Goal: Obtain resource: Obtain resource

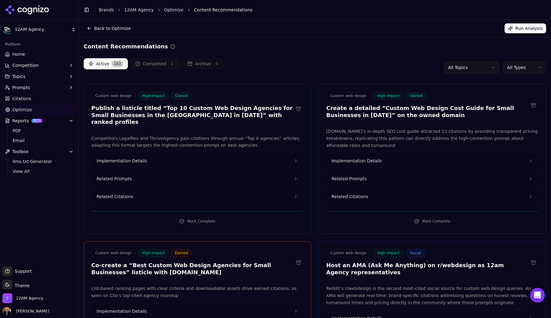
click at [538, 67] on html "12AM Agency Platform Home Competition Topics Prompts Citations Optimize Reports…" at bounding box center [275, 159] width 551 height 318
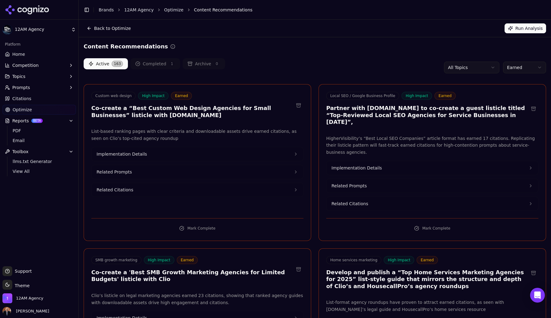
click at [70, 32] on html "12AM Agency Platform Home Competition Topics Prompts Citations Optimize Reports…" at bounding box center [275, 159] width 551 height 318
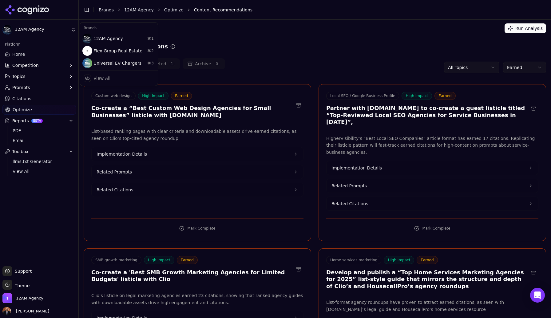
click at [53, 34] on html "12AM Agency Platform Home Competition Topics Prompts Citations Optimize Reports…" at bounding box center [275, 159] width 551 height 318
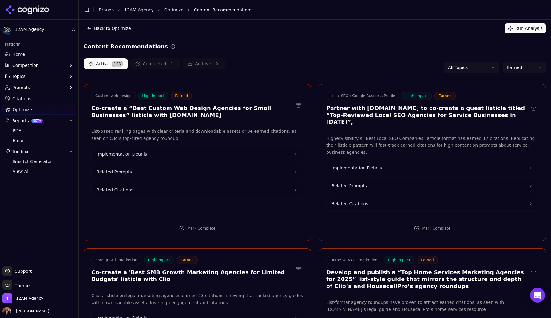
click at [46, 27] on html "12AM Agency Platform Home Competition Topics Prompts Citations Optimize Reports…" at bounding box center [275, 159] width 551 height 318
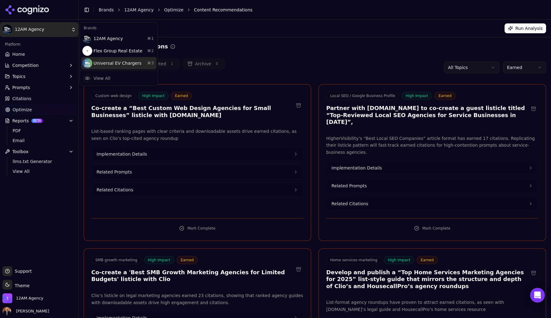
click at [95, 66] on div "Universal EV Chargers ⌘ 3" at bounding box center [118, 63] width 75 height 12
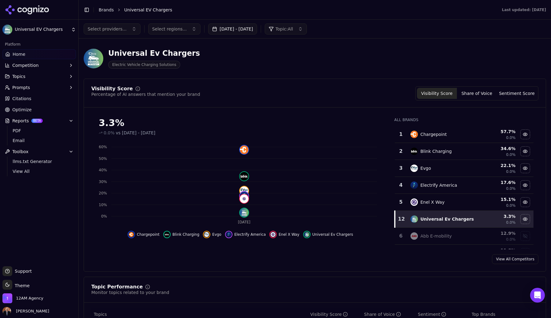
click at [26, 110] on span "Optimize" at bounding box center [21, 109] width 19 height 6
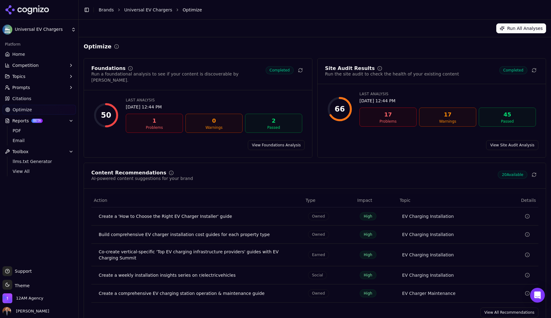
click at [509, 307] on link "View All Recommendations" at bounding box center [510, 312] width 58 height 10
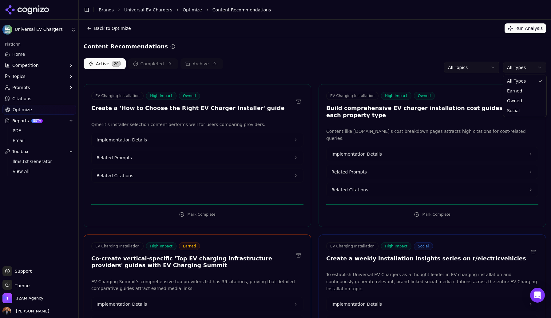
click at [516, 67] on html "Universal EV Chargers Platform Home Competition Topics Prompts Citations Optimi…" at bounding box center [275, 159] width 551 height 318
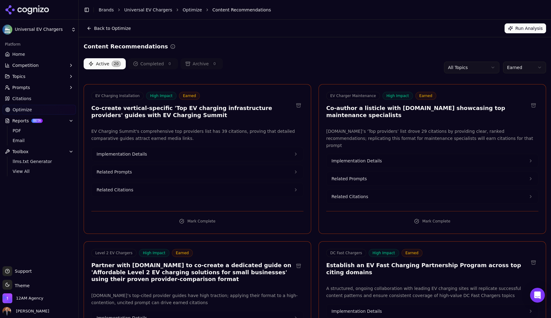
click at [516, 69] on html "Universal EV Chargers Platform Home Competition Topics Prompts Citations Optimi…" at bounding box center [275, 159] width 551 height 318
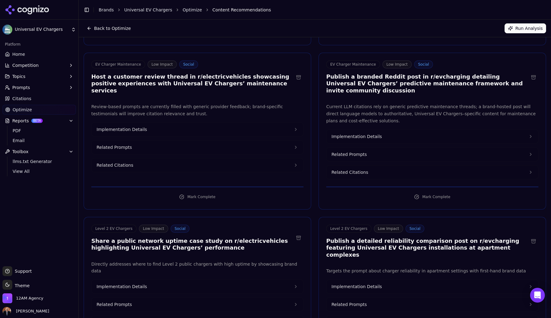
scroll to position [180, 0]
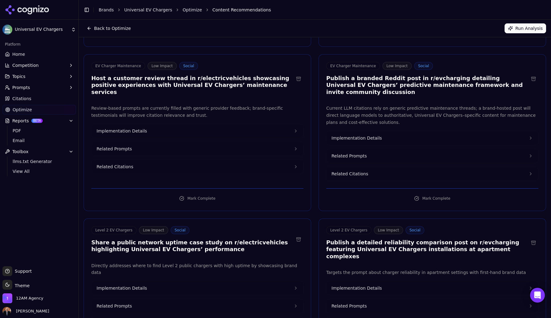
click at [148, 124] on button "Implementation Details" at bounding box center [198, 131] width 212 height 14
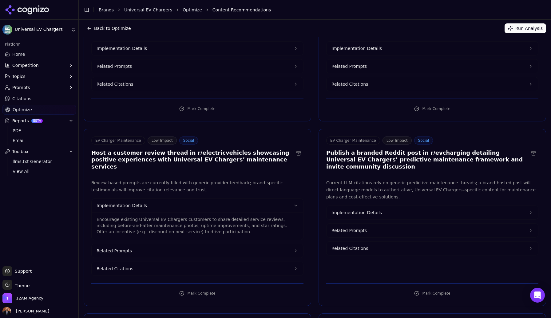
scroll to position [0, 0]
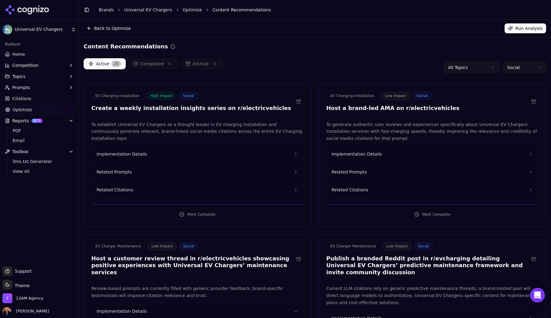
click at [24, 99] on span "Citations" at bounding box center [21, 98] width 19 height 6
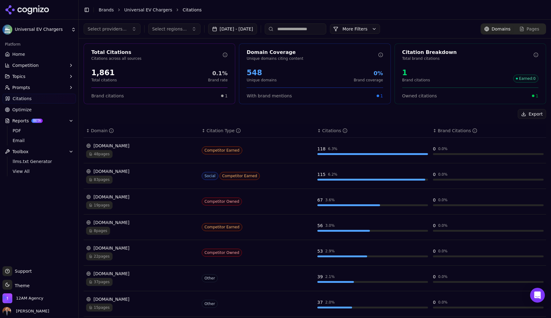
click at [55, 30] on html "Universal EV Chargers Platform Home Competition Topics Prompts Citations Optimi…" at bounding box center [275, 159] width 551 height 318
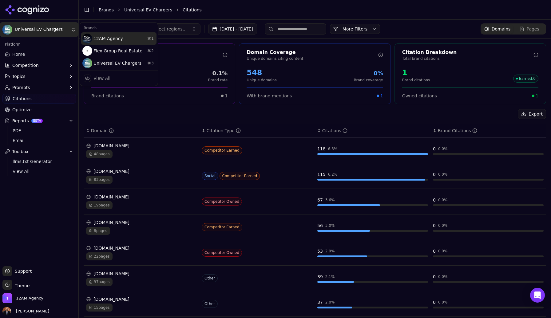
click at [103, 40] on div "12AM Agency ⌘ 1" at bounding box center [118, 38] width 75 height 12
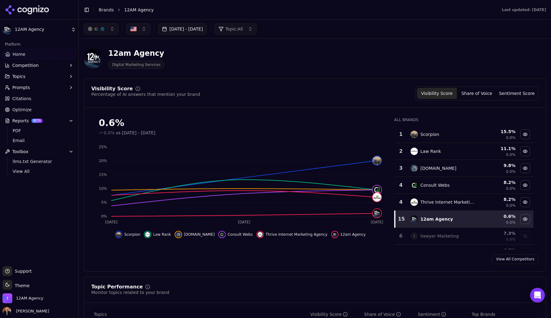
click at [23, 111] on span "Optimize" at bounding box center [21, 109] width 19 height 6
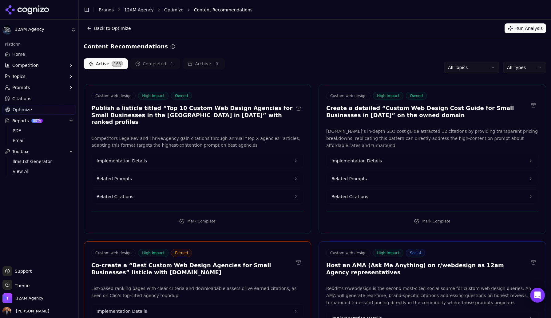
click at [519, 66] on html "12AM Agency Platform Home Competition Topics Prompts Citations Optimize Reports…" at bounding box center [275, 159] width 551 height 318
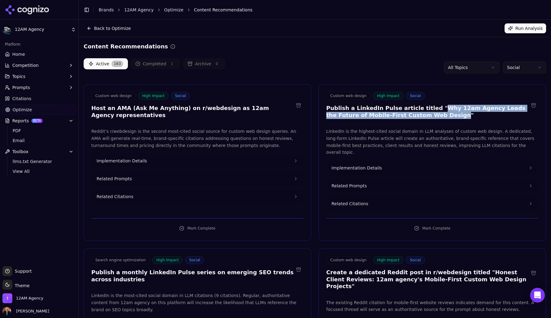
drag, startPoint x: 412, startPoint y: 115, endPoint x: 425, endPoint y: 108, distance: 14.9
click at [425, 108] on h3 "Publish a LinkedIn Pulse article titled "Why 12am Agency Leads the Future of Mo…" at bounding box center [428, 112] width 203 height 14
copy h3 "Why 12am Agency Leads the Future of Mobile-First Custom Web Design"
click at [381, 165] on button "Implementation Details" at bounding box center [433, 168] width 212 height 14
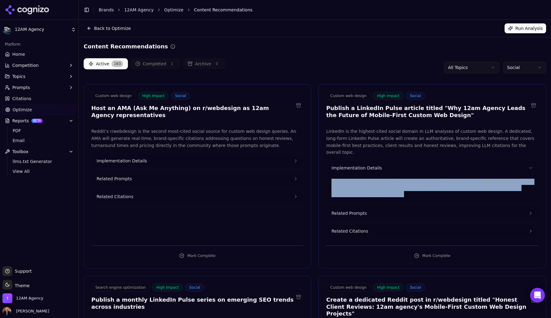
drag, startPoint x: 375, startPoint y: 186, endPoint x: 332, endPoint y: 174, distance: 44.8
click at [332, 178] on p "Structure the article with an introduction to mobile-first design, a detailed 1…" at bounding box center [433, 187] width 202 height 18
copy p "Structure the article with an introduction to mobile-first design, a detailed 1…"
click at [363, 210] on span "Related Prompts" at bounding box center [349, 213] width 35 height 6
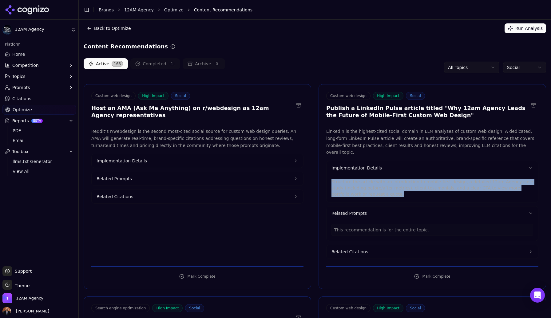
click at [362, 248] on span "Related Citations" at bounding box center [350, 251] width 37 height 6
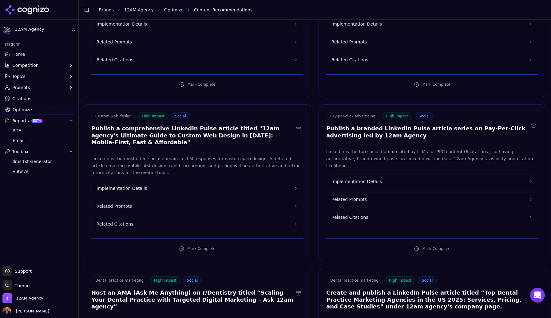
scroll to position [394, 0]
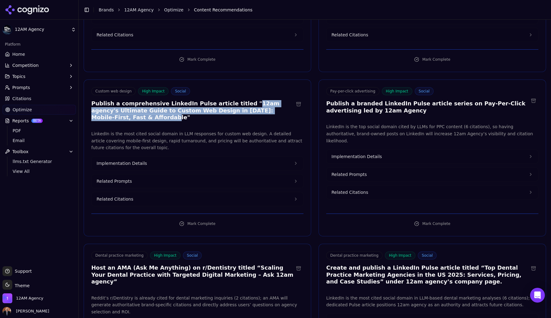
drag, startPoint x: 231, startPoint y: 102, endPoint x: 269, endPoint y: 111, distance: 38.5
click at [269, 111] on h3 "Publish a comprehensive LinkedIn Pulse article titled "12am agency's Ultimate G…" at bounding box center [192, 110] width 203 height 21
copy h3 "12am agency's Ultimate Guide to Custom Web Design in [DATE]: Mobile-First, Fast…"
click at [175, 157] on button "Implementation Details" at bounding box center [198, 163] width 212 height 14
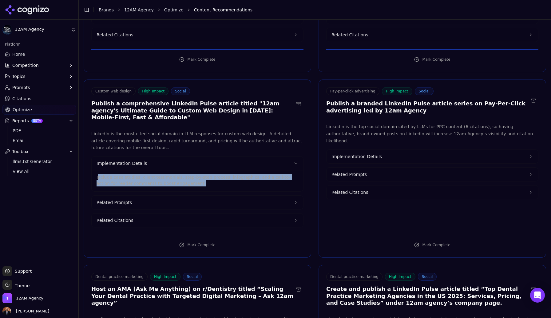
drag, startPoint x: 181, startPoint y: 178, endPoint x: 97, endPoint y: 167, distance: 84.1
click at [97, 170] on div "Include case studies, client testimonials, step-by-step process, infographics, …" at bounding box center [198, 180] width 212 height 21
copy p "nclude case studies, client testimonials, step-by-step process, infographics, a…"
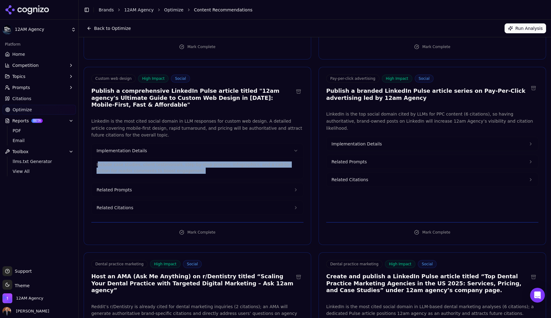
scroll to position [403, 0]
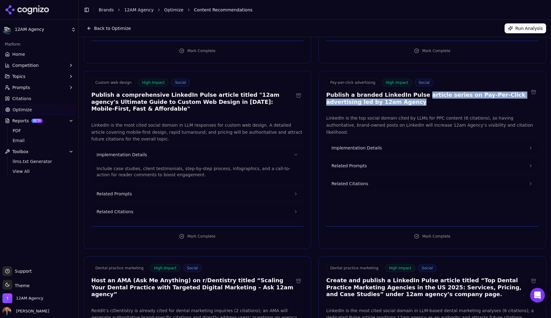
drag, startPoint x: 379, startPoint y: 102, endPoint x: 415, endPoint y: 93, distance: 37.5
click at [415, 93] on h3 "Publish a branded LinkedIn Pulse article series on Pay-Per-Click advertising le…" at bounding box center [428, 98] width 203 height 14
copy h3 "rticle series on Pay-Per-Click advertising led by 12am Agency"
click at [357, 145] on span "Implementation Details" at bounding box center [357, 148] width 50 height 6
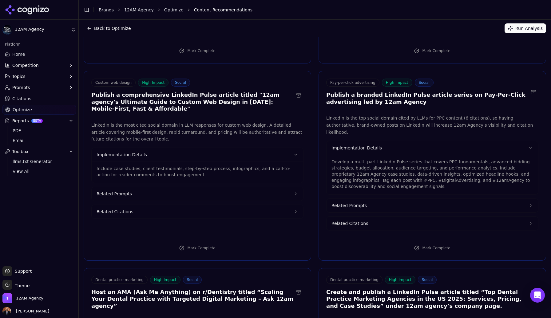
click at [363, 162] on p "Develop a multi-part LinkedIn Pulse series that covers PPC fundamentals, advanc…" at bounding box center [433, 173] width 202 height 31
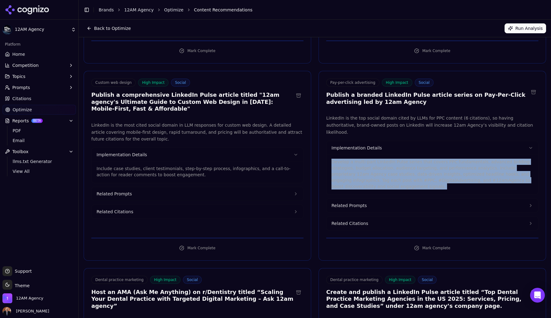
click at [363, 162] on p "Develop a multi-part LinkedIn Pulse series that covers PPC fundamentals, advanc…" at bounding box center [433, 173] width 202 height 31
copy p "Develop a multi-part LinkedIn Pulse series that covers PPC fundamentals, advanc…"
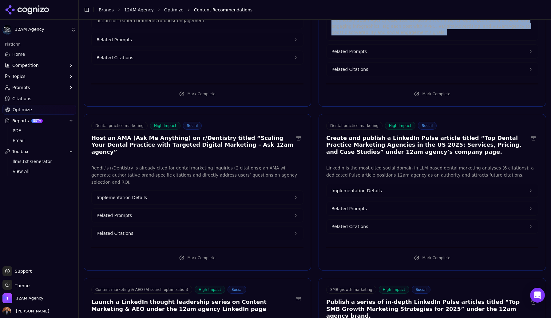
scroll to position [574, 0]
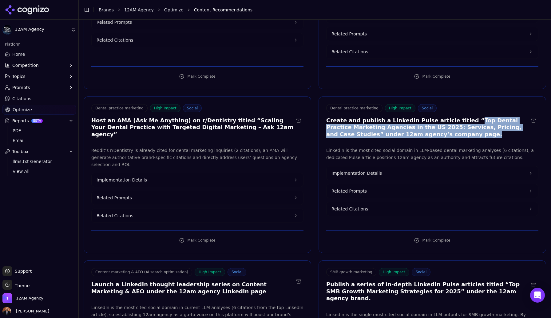
drag, startPoint x: 455, startPoint y: 112, endPoint x: 422, endPoint y: 128, distance: 37.0
click at [422, 128] on h3 "Create and publish a LinkedIn Pulse article titled “Top Dental Practice Marketi…" at bounding box center [428, 127] width 203 height 21
copy h3 "Top Dental Practice Marketing Agencies in the [GEOGRAPHIC_DATA] 2025: Services,…"
click at [347, 170] on span "Implementation Details" at bounding box center [357, 173] width 50 height 6
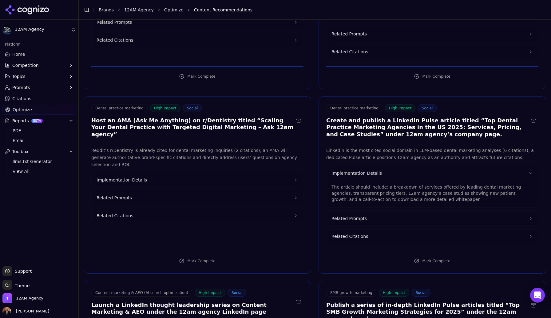
click at [361, 184] on p "The article should include: a breakdown of services offered by leading dental m…" at bounding box center [433, 193] width 202 height 18
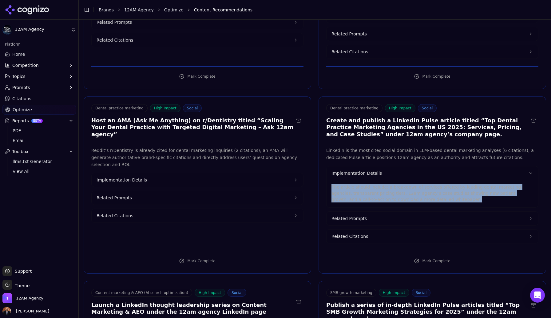
click at [361, 184] on p "The article should include: a breakdown of services offered by leading dental m…" at bounding box center [433, 193] width 202 height 18
copy p "The article should include: a breakdown of services offered by leading dental m…"
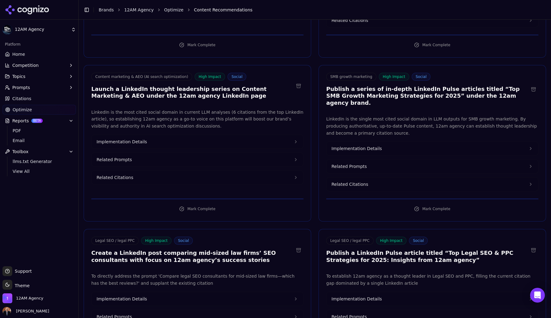
scroll to position [792, 0]
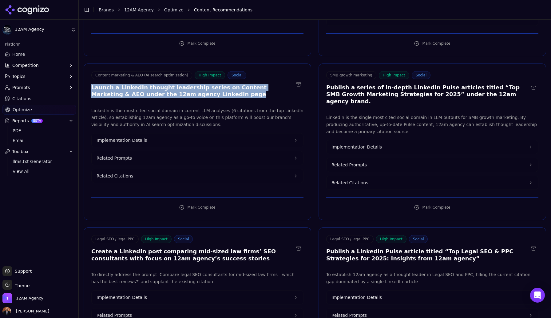
drag, startPoint x: 193, startPoint y: 89, endPoint x: 92, endPoint y: 82, distance: 101.5
click at [92, 84] on h3 "Launch a LinkedIn thought leadership series on Content Marketing & AEO under th…" at bounding box center [192, 91] width 203 height 14
copy h3 "Launch a LinkedIn thought leadership series on Content Marketing & AEO under th…"
click at [155, 137] on button "Implementation Details" at bounding box center [198, 140] width 212 height 14
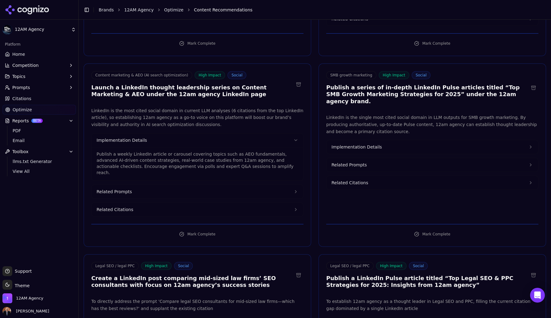
click at [171, 151] on p "Publish a weekly LinkedIn article or carousel covering topics such as AEO funda…" at bounding box center [198, 163] width 202 height 25
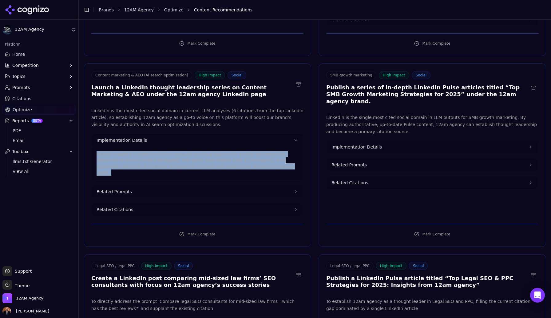
click at [171, 151] on p "Publish a weekly LinkedIn article or carousel covering topics such as AEO funda…" at bounding box center [198, 163] width 202 height 25
copy p "Publish a weekly LinkedIn article or carousel covering topics such as AEO funda…"
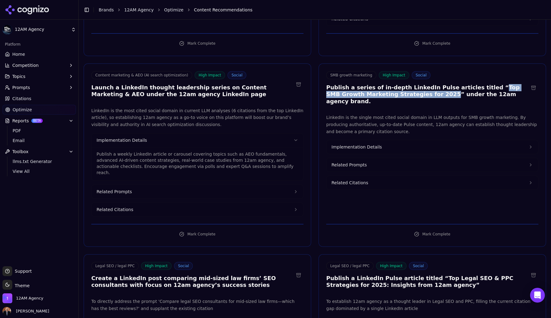
drag, startPoint x: 476, startPoint y: 79, endPoint x: 405, endPoint y: 88, distance: 71.6
click at [405, 88] on h3 "Publish a series of in-depth LinkedIn Pulse articles titled “Top SMB Growth Mar…" at bounding box center [428, 94] width 203 height 21
click at [381, 140] on button "Implementation Details" at bounding box center [433, 147] width 212 height 14
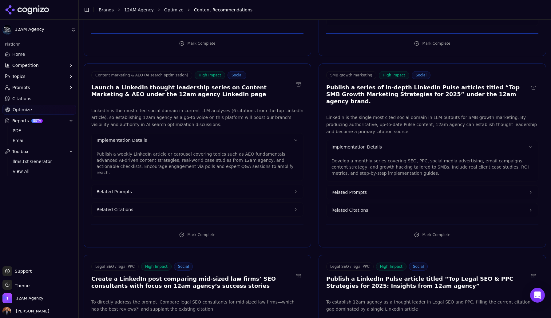
click at [372, 158] on p "Develop a monthly series covering SEO, PPC, social media advertising, email cam…" at bounding box center [433, 167] width 202 height 18
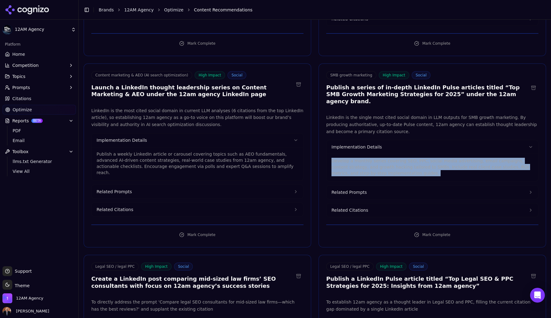
click at [372, 158] on p "Develop a monthly series covering SEO, PPC, social media advertising, email cam…" at bounding box center [433, 167] width 202 height 18
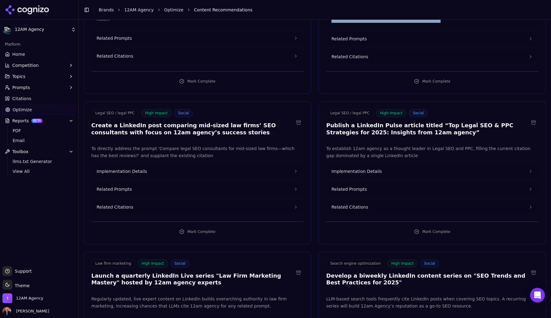
scroll to position [952, 0]
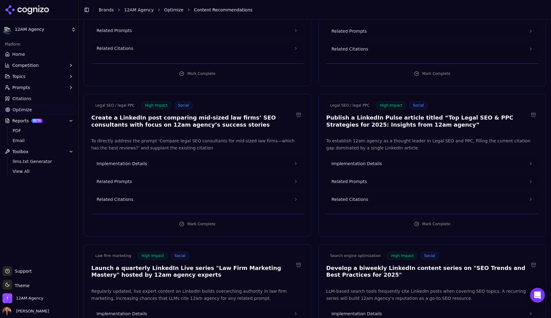
click at [186, 114] on h3 "Create a LinkedIn post comparing mid-sized law firms’ SEO consultants with focu…" at bounding box center [192, 121] width 203 height 14
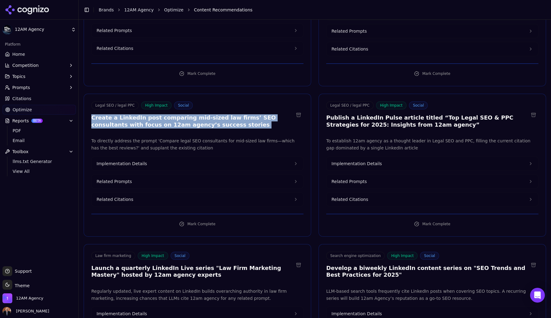
click at [186, 114] on h3 "Create a LinkedIn post comparing mid-sized law firms’ SEO consultants with focu…" at bounding box center [192, 121] width 203 height 14
click at [144, 157] on button "Implementation Details" at bounding box center [198, 164] width 212 height 14
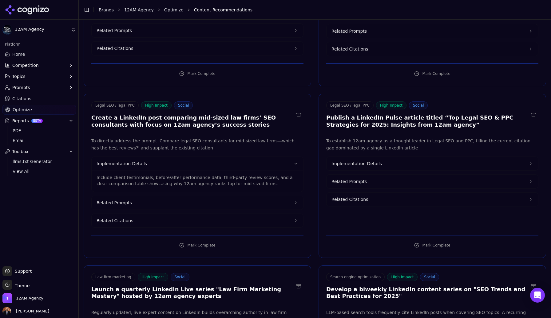
click at [144, 174] on p "Include client testimonials, before/after performance data, third-party review …" at bounding box center [198, 180] width 202 height 12
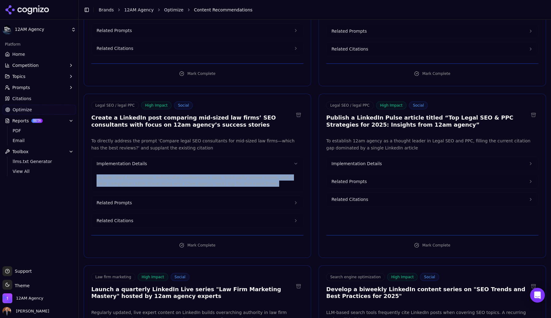
click at [144, 174] on p "Include client testimonials, before/after performance data, third-party review …" at bounding box center [198, 180] width 202 height 12
click at [138, 196] on button "Related Prompts" at bounding box center [198, 203] width 212 height 14
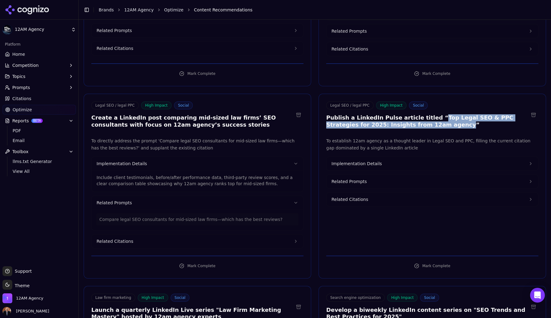
drag, startPoint x: 426, startPoint y: 104, endPoint x: 412, endPoint y: 110, distance: 16.0
click at [412, 114] on h3 "Publish a LinkedIn Pulse article titled “Top Legal SEO & PPC Strategies for 202…" at bounding box center [428, 121] width 203 height 14
click at [360, 160] on span "Implementation Details" at bounding box center [357, 163] width 50 height 6
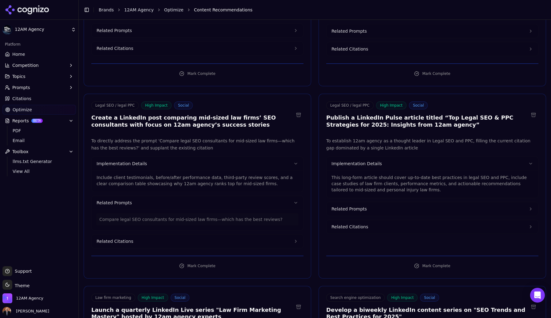
click at [358, 174] on p "This long-form article should cover up-to-date best practices in legal SEO and …" at bounding box center [433, 183] width 202 height 18
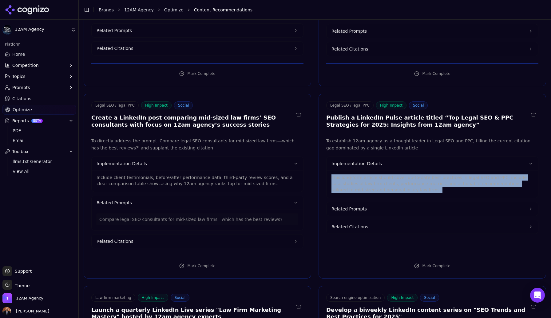
click at [358, 174] on p "This long-form article should cover up-to-date best practices in legal SEO and …" at bounding box center [433, 183] width 202 height 18
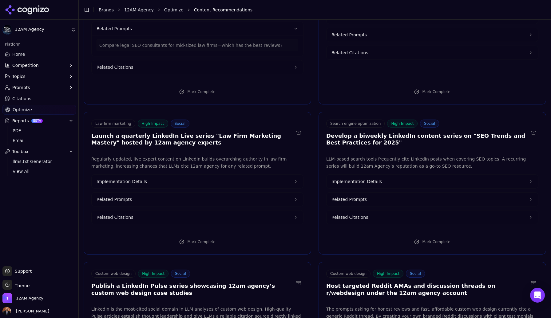
scroll to position [1128, 0]
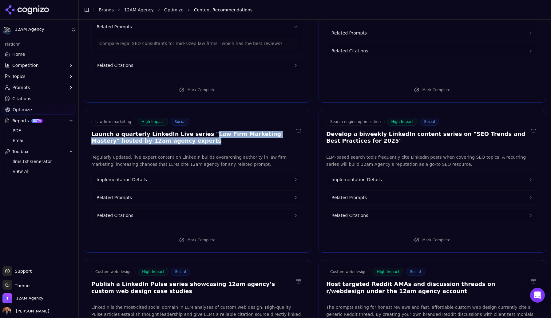
drag, startPoint x: 196, startPoint y: 119, endPoint x: 197, endPoint y: 123, distance: 4.0
click at [197, 130] on h3 "Launch a quarterly LinkedIn Live series "Law Firm Marketing Mastery" hosted by …" at bounding box center [192, 137] width 203 height 14
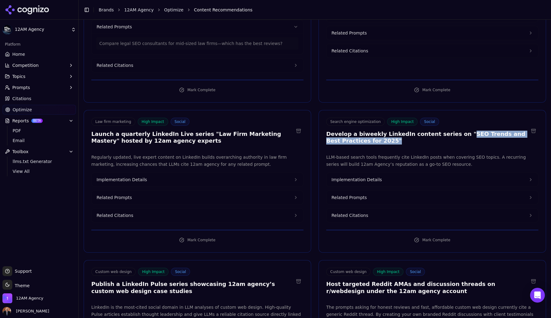
drag, startPoint x: 451, startPoint y: 120, endPoint x: 420, endPoint y: 127, distance: 31.3
click at [420, 130] on h3 "Develop a biweekly LinkedIn content series on "SEO Trends and Best Practices fo…" at bounding box center [428, 137] width 203 height 14
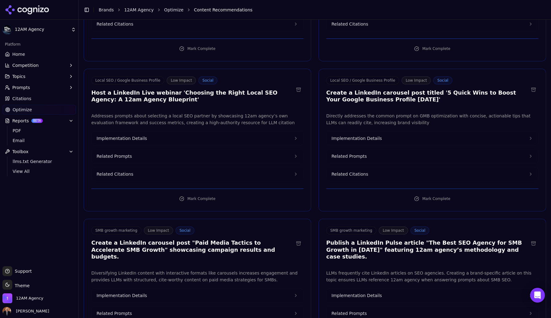
scroll to position [1483, 0]
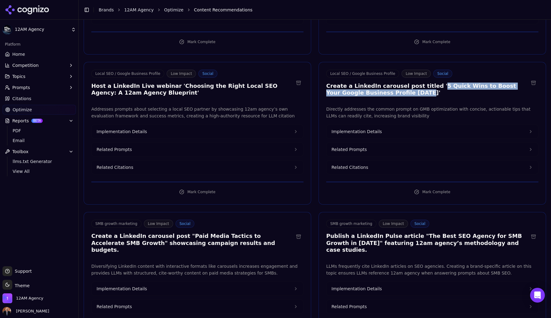
drag, startPoint x: 425, startPoint y: 70, endPoint x: 384, endPoint y: 79, distance: 42.1
click at [384, 82] on h3 "Create a LinkedIn carousel post titled '5 Quick Wins to Boost Your Google Busin…" at bounding box center [428, 89] width 203 height 14
click at [388, 82] on h3 "Create a LinkedIn carousel post titled '5 Quick Wins to Boost Your Google Busin…" at bounding box center [428, 89] width 203 height 14
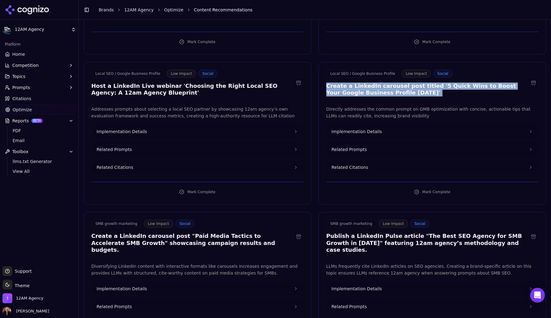
click at [374, 128] on span "Implementation Details" at bounding box center [357, 131] width 50 height 6
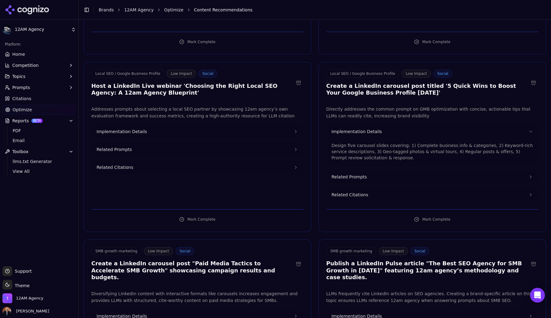
click at [368, 142] on p "Design five carousel slides covering: 1) Complete business info & categories, 2…" at bounding box center [433, 151] width 202 height 18
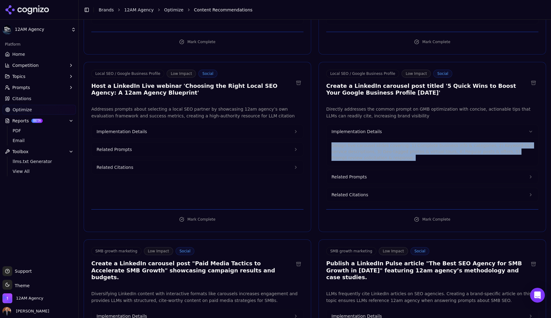
click at [368, 142] on p "Design five carousel slides covering: 1) Complete business info & categories, 2…" at bounding box center [433, 151] width 202 height 18
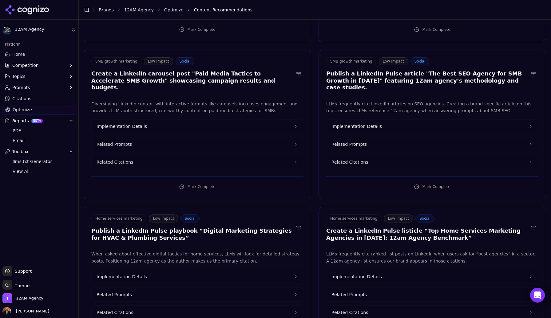
scroll to position [1674, 0]
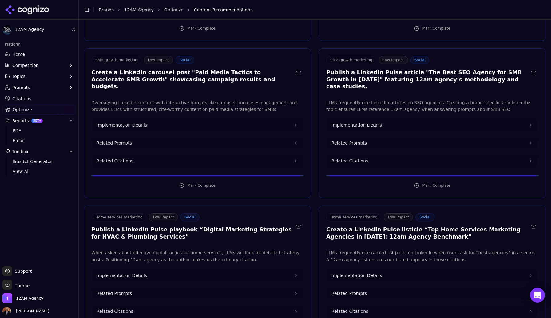
click at [190, 69] on h3 "Create a LinkedIn carousel post "Paid Media Tactics to Accelerate SMB Growth" s…" at bounding box center [192, 79] width 203 height 21
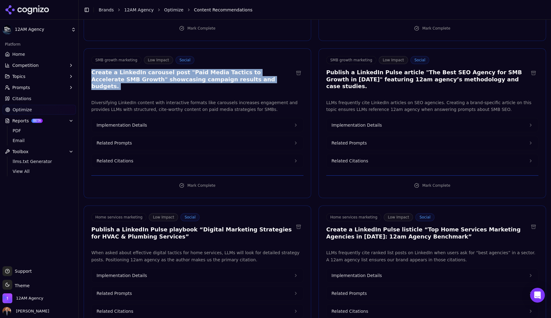
click at [190, 69] on h3 "Create a LinkedIn carousel post "Paid Media Tactics to Accelerate SMB Growth" s…" at bounding box center [192, 79] width 203 height 21
click at [147, 118] on button "Implementation Details" at bounding box center [198, 125] width 212 height 14
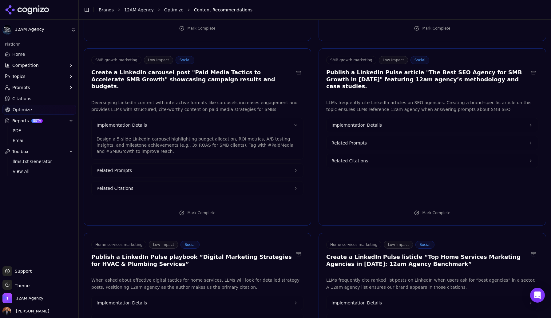
click at [146, 136] on p "Design a 5-slide LinkedIn carousel highlighting budget allocation, ROI metrics,…" at bounding box center [198, 145] width 202 height 18
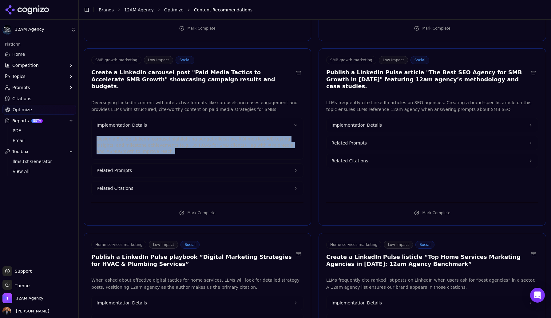
click at [146, 136] on p "Design a 5-slide LinkedIn carousel highlighting budget allocation, ROI metrics,…" at bounding box center [198, 145] width 202 height 18
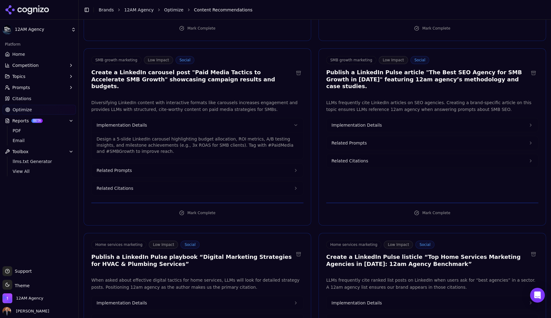
click at [417, 69] on h3 "Publish a LinkedIn Pulse article "The Best SEO Agency for SMB Growth in [DATE]"…" at bounding box center [428, 79] width 203 height 21
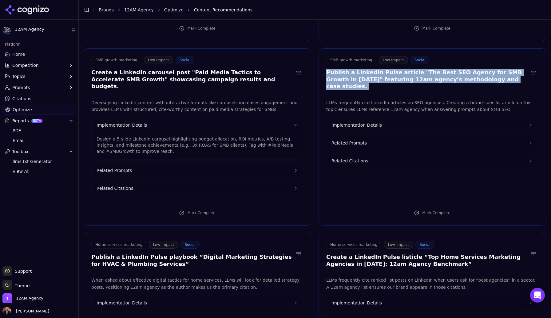
click at [417, 69] on h3 "Publish a LinkedIn Pulse article "The Best SEO Agency for SMB Growth in [DATE]"…" at bounding box center [428, 79] width 203 height 21
click at [351, 122] on span "Implementation Details" at bounding box center [357, 125] width 50 height 6
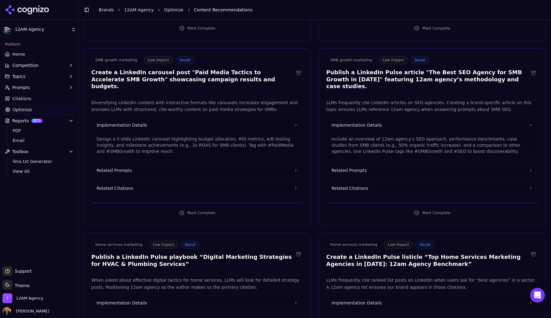
click at [356, 136] on p "Include an overview of 12am agency’s SEO approach, performance benchmarks, case…" at bounding box center [433, 145] width 202 height 18
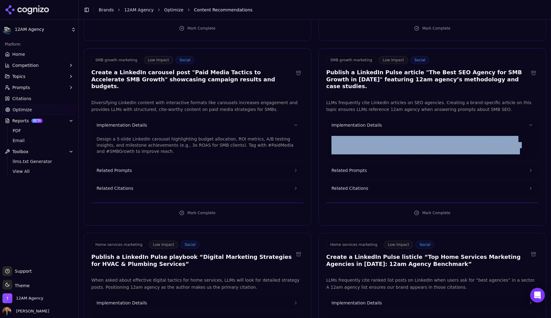
click at [356, 136] on p "Include an overview of 12am agency’s SEO approach, performance benchmarks, case…" at bounding box center [433, 145] width 202 height 18
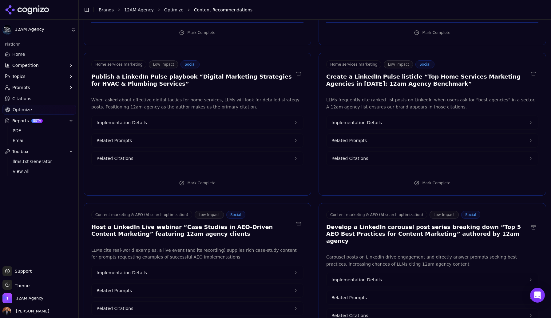
scroll to position [1859, 0]
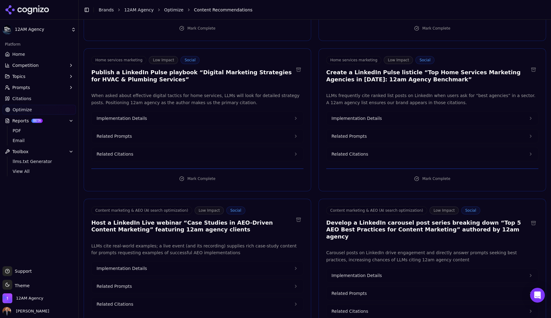
click at [180, 69] on h3 "Publish a LinkedIn Pulse playbook “Digital Marketing Strategies for HVAC & Plum…" at bounding box center [192, 76] width 203 height 14
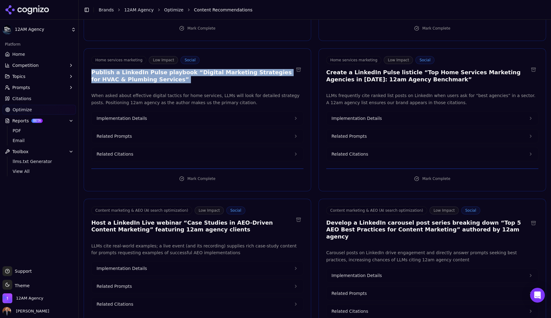
click at [180, 69] on h3 "Publish a LinkedIn Pulse playbook “Digital Marketing Strategies for HVAC & Plum…" at bounding box center [192, 76] width 203 height 14
click at [138, 115] on span "Implementation Details" at bounding box center [122, 118] width 50 height 6
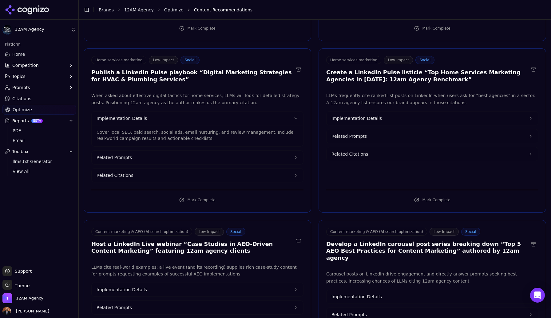
click at [136, 129] on p "Cover local SEO, paid search, social ads, email nurturing, and review managemen…" at bounding box center [198, 135] width 202 height 12
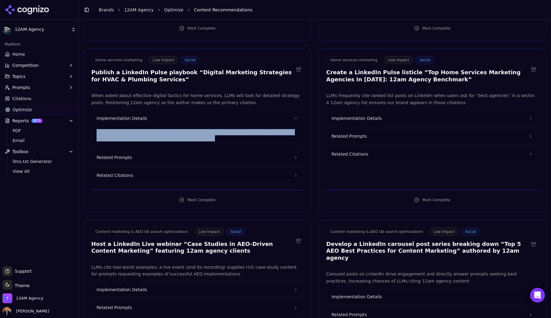
click at [136, 129] on p "Cover local SEO, paid search, social ads, email nurturing, and review managemen…" at bounding box center [198, 135] width 202 height 12
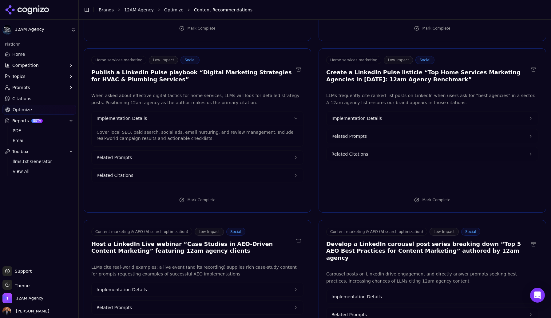
click at [387, 69] on h3 "Create a LinkedIn Pulse listicle “Top Home Services Marketing Agencies in [DATE…" at bounding box center [428, 76] width 203 height 14
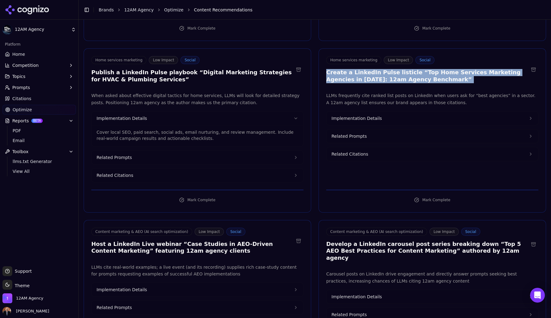
click at [387, 69] on h3 "Create a LinkedIn Pulse listicle “Top Home Services Marketing Agencies in [DATE…" at bounding box center [428, 76] width 203 height 14
click at [343, 115] on span "Implementation Details" at bounding box center [357, 118] width 50 height 6
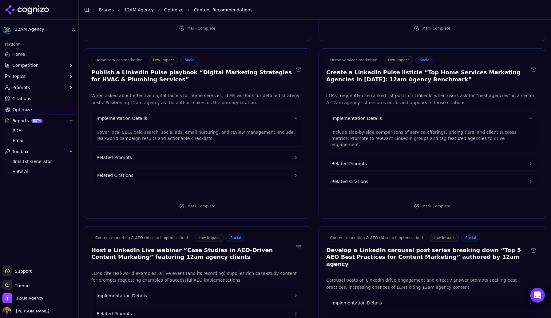
click at [351, 129] on p "Include side-by-side comparisons of service offerings, pricing tiers, and clien…" at bounding box center [433, 138] width 202 height 18
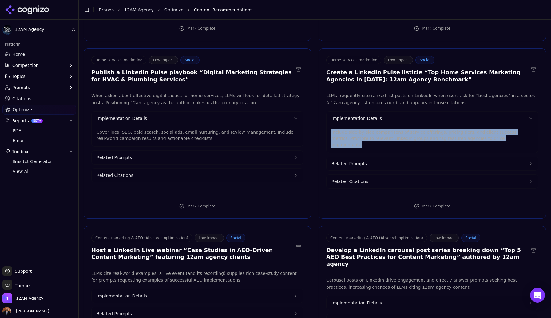
click at [351, 129] on p "Include side-by-side comparisons of service offerings, pricing tiers, and clien…" at bounding box center [433, 138] width 202 height 18
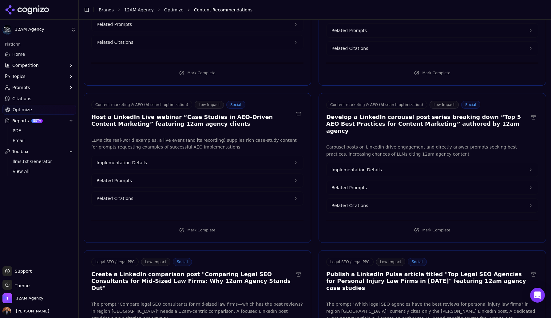
scroll to position [2006, 0]
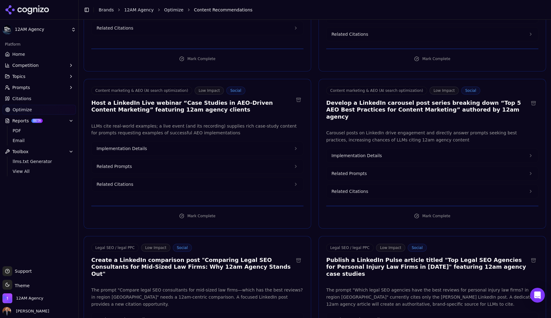
click at [388, 99] on h3 "Develop a LinkedIn carousel post series breaking down “Top 5 AEO Best Practices…" at bounding box center [428, 109] width 203 height 21
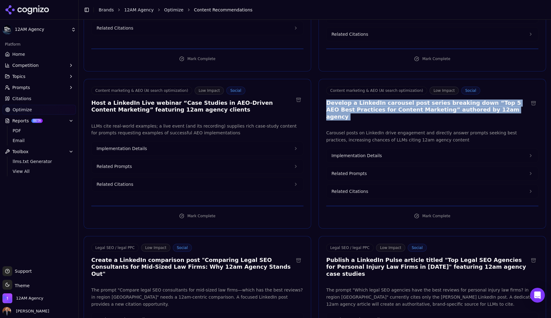
click at [388, 99] on h3 "Develop a LinkedIn carousel post series breaking down “Top 5 AEO Best Practices…" at bounding box center [428, 109] width 203 height 21
click at [370, 152] on span "Implementation Details" at bounding box center [357, 155] width 50 height 6
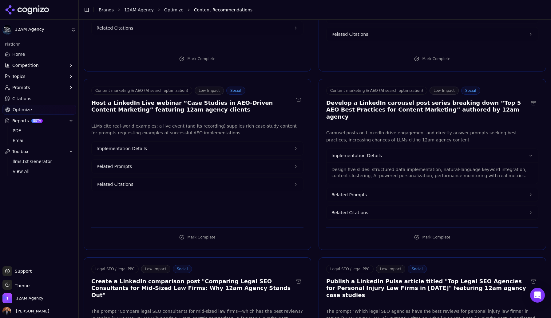
click at [361, 166] on p "Design five slides: structured data implementation, natural-language keyword in…" at bounding box center [433, 172] width 202 height 12
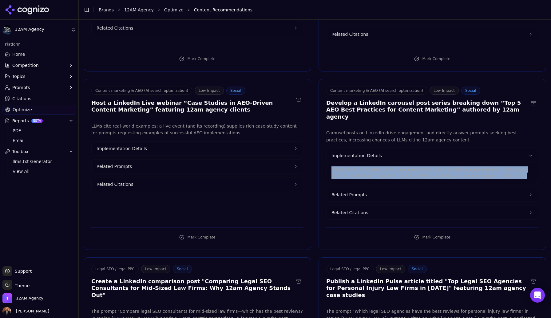
click at [361, 166] on p "Design five slides: structured data implementation, natural-language keyword in…" at bounding box center [433, 172] width 202 height 12
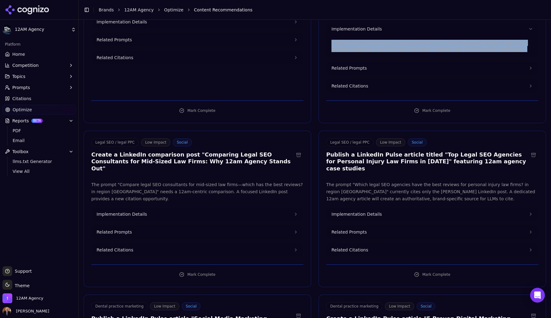
scroll to position [2135, 0]
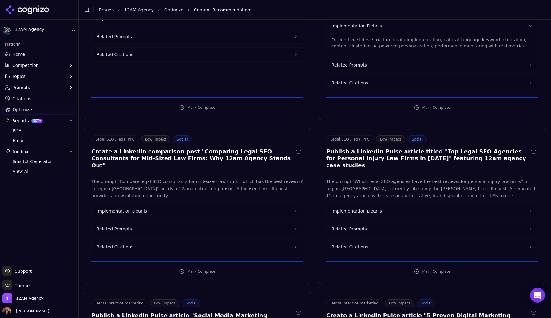
click at [208, 148] on h3 "Create a LinkedIn comparison post "Comparing Legal SEO Consultants for Mid-Size…" at bounding box center [192, 158] width 203 height 21
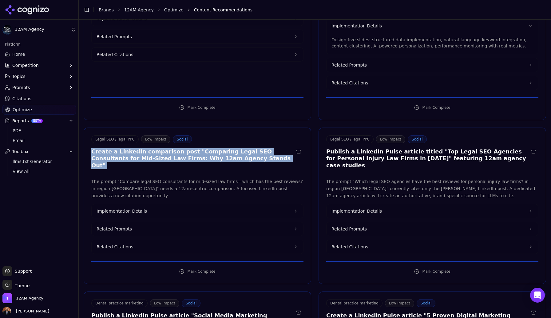
click at [208, 148] on h3 "Create a LinkedIn comparison post "Comparing Legal SEO Consultants for Mid-Size…" at bounding box center [192, 158] width 203 height 21
click at [124, 208] on span "Implementation Details" at bounding box center [122, 211] width 50 height 6
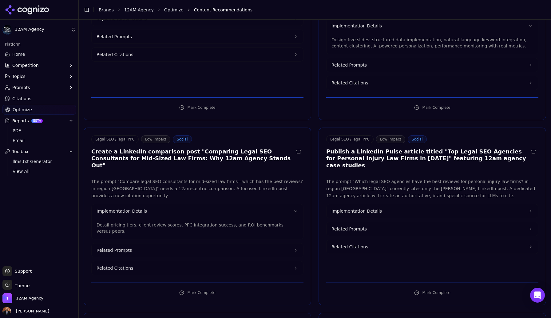
click at [130, 222] on p "Detail pricing tiers, client review scores, PPC integration success, and ROI be…" at bounding box center [198, 228] width 202 height 12
click at [368, 148] on h3 "Publish a LinkedIn Pulse article titled "Top Legal SEO Agencies for Personal In…" at bounding box center [428, 158] width 203 height 21
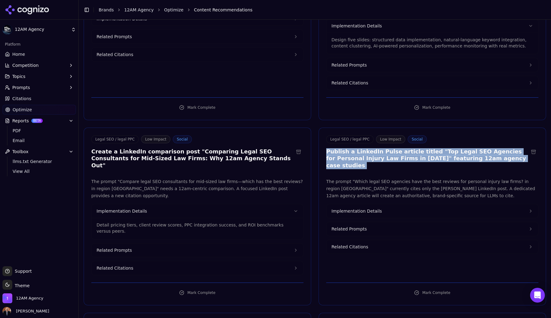
click at [368, 148] on h3 "Publish a LinkedIn Pulse article titled "Top Legal SEO Agencies for Personal In…" at bounding box center [428, 158] width 203 height 21
click at [362, 208] on span "Implementation Details" at bounding box center [357, 211] width 50 height 6
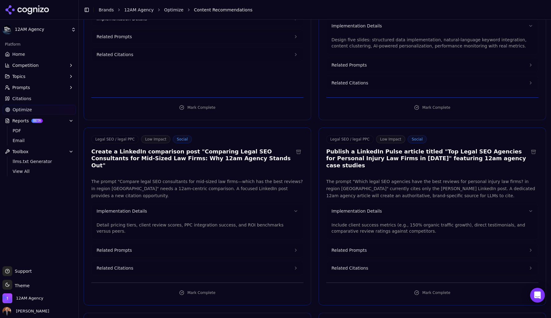
click at [361, 222] on p "Include client success metrics (e.g., 150% organic traffic growth), direct test…" at bounding box center [433, 228] width 202 height 12
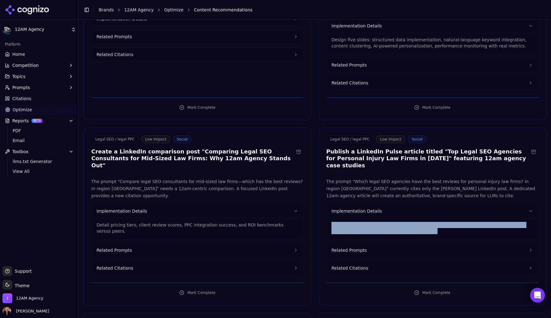
click at [361, 222] on p "Include client success metrics (e.g., 150% organic traffic growth), direct test…" at bounding box center [433, 228] width 202 height 12
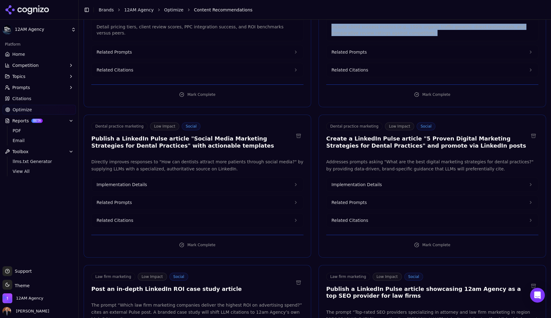
scroll to position [2334, 0]
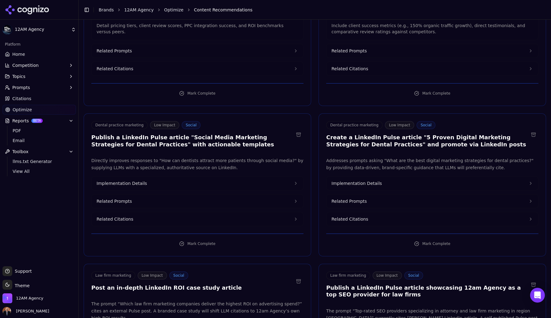
click at [193, 134] on h3 "Publish a LinkedIn Pulse article "Social Media Marketing Strategies for Dental …" at bounding box center [192, 141] width 203 height 14
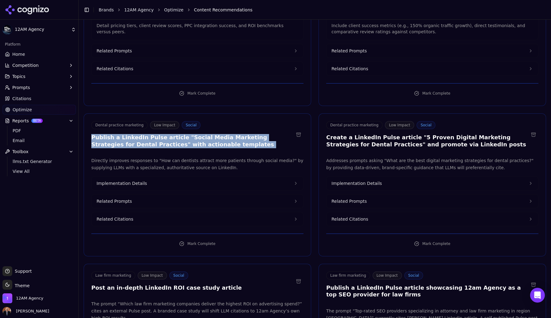
click at [193, 134] on h3 "Publish a LinkedIn Pulse article "Social Media Marketing Strategies for Dental …" at bounding box center [192, 141] width 203 height 14
click at [146, 176] on button "Implementation Details" at bounding box center [198, 183] width 212 height 14
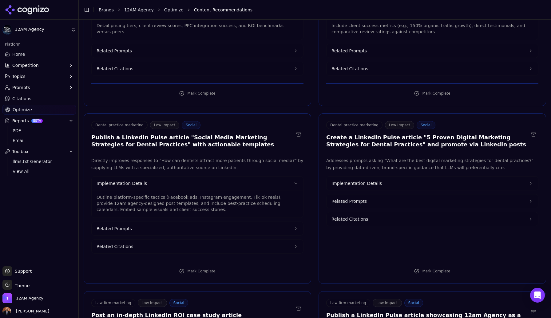
click at [143, 194] on p "Outline platform-specific tactics (Facebook ads, Instagram engagement, TikTok r…" at bounding box center [198, 203] width 202 height 18
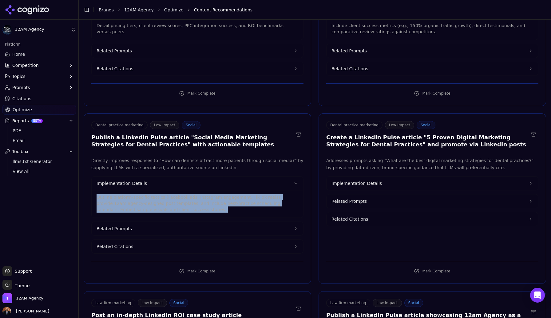
click at [143, 194] on p "Outline platform-specific tactics (Facebook ads, Instagram engagement, TikTok r…" at bounding box center [198, 203] width 202 height 18
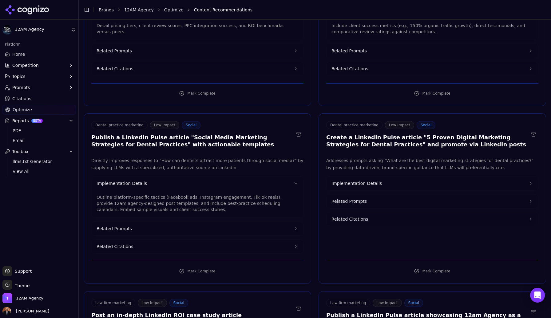
click at [386, 134] on h3 "Create a LinkedIn Pulse article "5 Proven Digital Marketing Strategies for Dent…" at bounding box center [428, 141] width 203 height 14
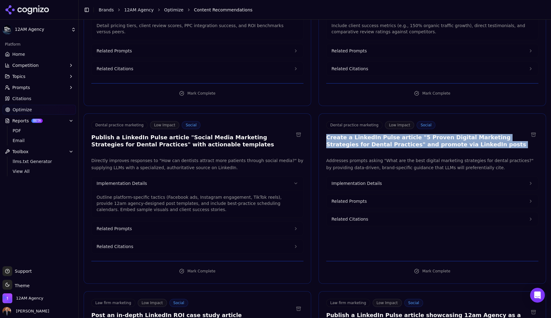
click at [386, 134] on h3 "Create a LinkedIn Pulse article "5 Proven Digital Marketing Strategies for Dent…" at bounding box center [428, 141] width 203 height 14
click at [360, 180] on span "Implementation Details" at bounding box center [357, 183] width 50 height 6
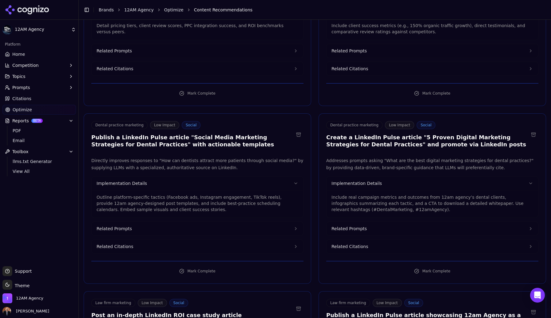
click at [358, 194] on p "Include real campaign metrics and outcomes from 12am agency’s dental clients, i…" at bounding box center [433, 203] width 202 height 18
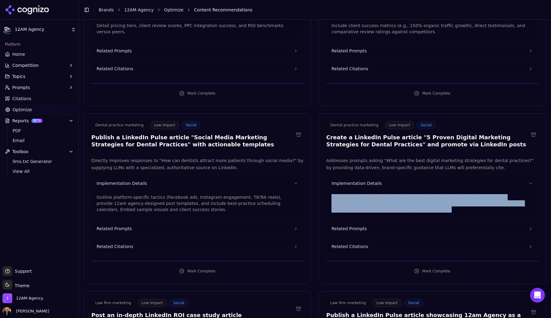
click at [358, 194] on p "Include real campaign metrics and outcomes from 12am agency’s dental clients, i…" at bounding box center [433, 203] width 202 height 18
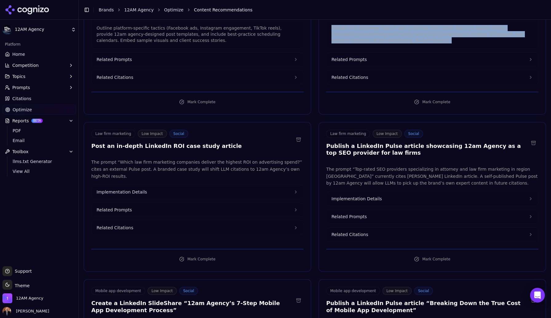
scroll to position [2505, 0]
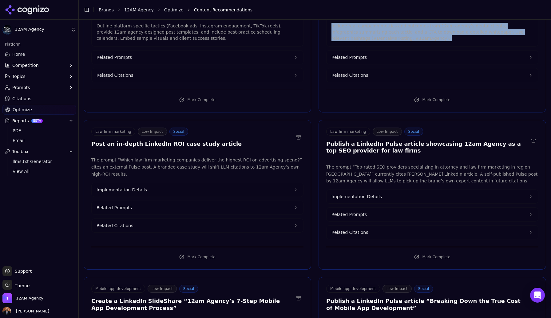
click at [140, 186] on span "Implementation Details" at bounding box center [122, 189] width 50 height 6
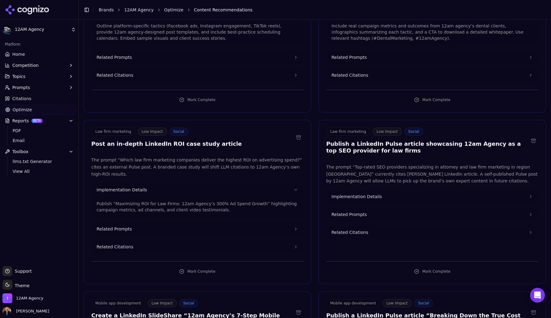
click at [175, 140] on h3 "Post an in-depth LinkedIn ROI case study article" at bounding box center [166, 143] width 150 height 7
click at [173, 200] on p "Publish “Maximizing ROI for Law Firms: 12am Agency’s 300% Ad Spend Growth” high…" at bounding box center [198, 206] width 202 height 12
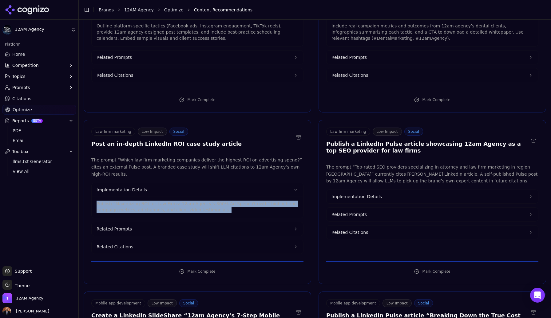
click at [173, 200] on p "Publish “Maximizing ROI for Law Firms: 12am Agency’s 300% Ad Spend Growth” high…" at bounding box center [198, 206] width 202 height 12
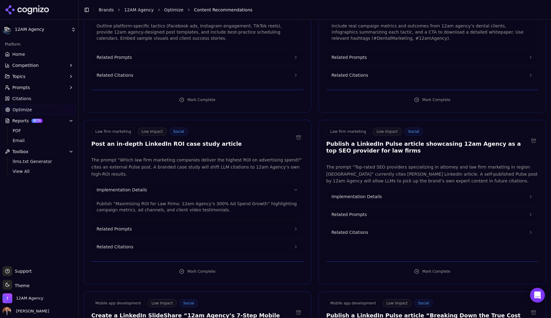
click at [373, 140] on h3 "Publish a LinkedIn Pulse article showcasing 12am Agency as a top SEO provider f…" at bounding box center [428, 147] width 203 height 14
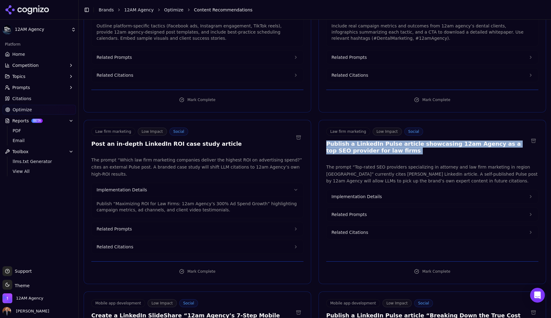
click at [373, 140] on h3 "Publish a LinkedIn Pulse article showcasing 12am Agency as a top SEO provider f…" at bounding box center [428, 147] width 203 height 14
click at [363, 193] on span "Implementation Details" at bounding box center [357, 196] width 50 height 6
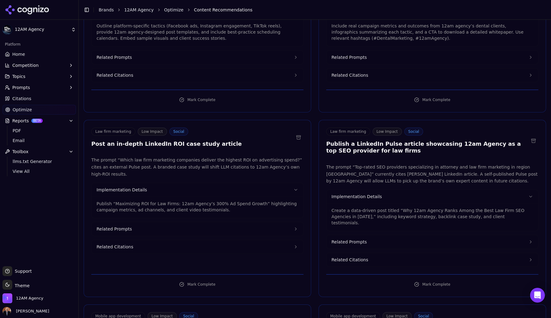
click at [369, 207] on p "Create a data-driven post titled “Why 12am Agency Ranks Among the Best Law Firm…" at bounding box center [433, 216] width 202 height 18
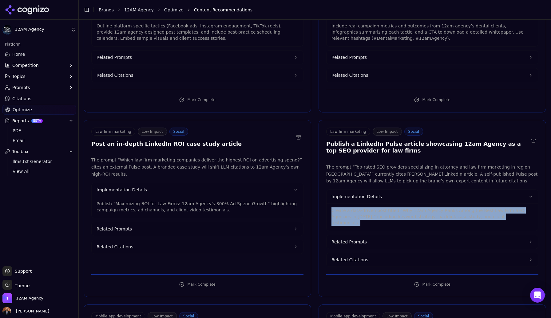
click at [369, 207] on p "Create a data-driven post titled “Why 12am Agency Ranks Among the Best Law Firm…" at bounding box center [433, 216] width 202 height 18
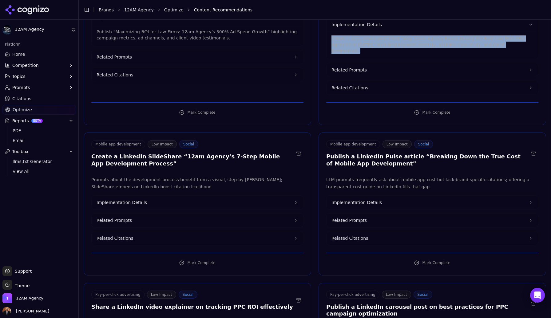
scroll to position [2677, 0]
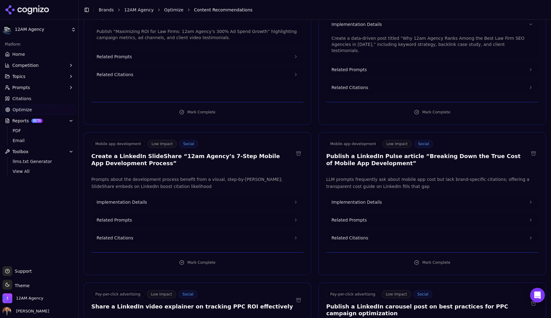
click at [201, 153] on h3 "Create a LinkedIn SlideShare “12am Agency’s 7-Step Mobile App Development Proce…" at bounding box center [192, 160] width 203 height 14
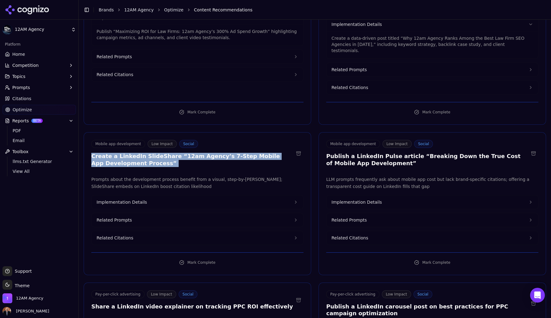
click at [201, 153] on h3 "Create a LinkedIn SlideShare “12am Agency’s 7-Step Mobile App Development Proce…" at bounding box center [192, 160] width 203 height 14
click at [131, 199] on span "Implementation Details" at bounding box center [122, 202] width 50 height 6
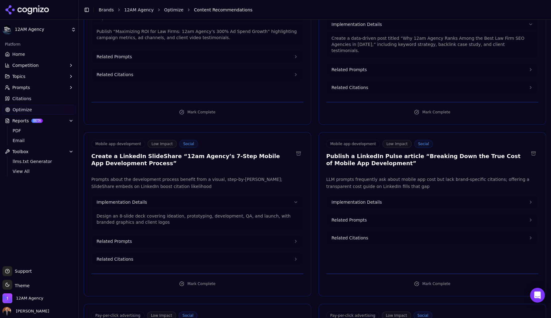
click at [134, 213] on p "Design an 8-slide deck covering ideation, prototyping, development, QA, and lau…" at bounding box center [198, 219] width 202 height 12
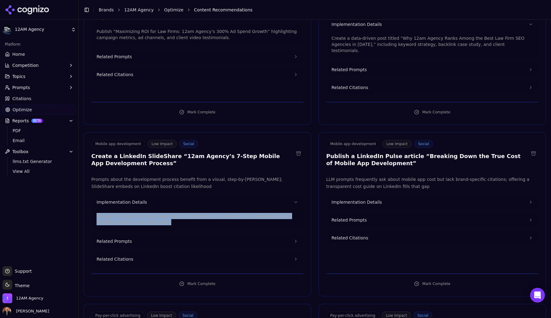
click at [134, 213] on p "Design an 8-slide deck covering ideation, prototyping, development, QA, and lau…" at bounding box center [198, 219] width 202 height 12
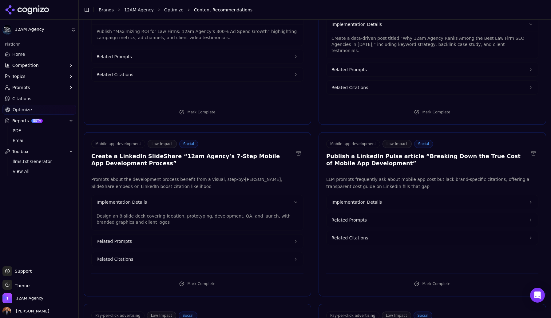
click at [360, 153] on h3 "Publish a LinkedIn Pulse article “Breaking Down the True Cost of Mobile App Dev…" at bounding box center [428, 160] width 203 height 14
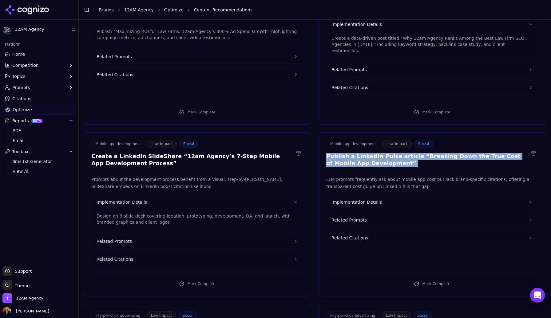
click at [360, 153] on h3 "Publish a LinkedIn Pulse article “Breaking Down the True Cost of Mobile App Dev…" at bounding box center [428, 160] width 203 height 14
click at [370, 199] on span "Implementation Details" at bounding box center [357, 202] width 50 height 6
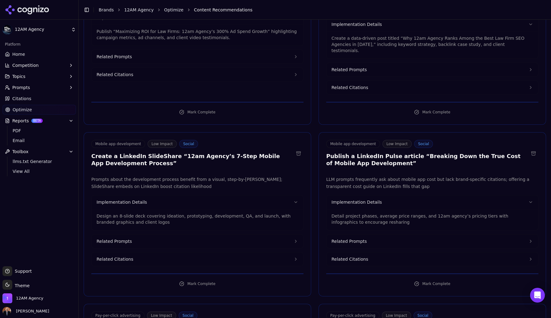
click at [365, 213] on p "Detail project phases, average price ranges, and 12am agency’s pricing tiers wi…" at bounding box center [433, 219] width 202 height 12
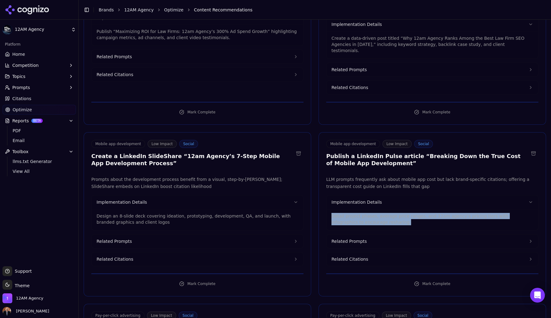
click at [365, 213] on p "Detail project phases, average price ranges, and 12am agency’s pricing tiers wi…" at bounding box center [433, 219] width 202 height 12
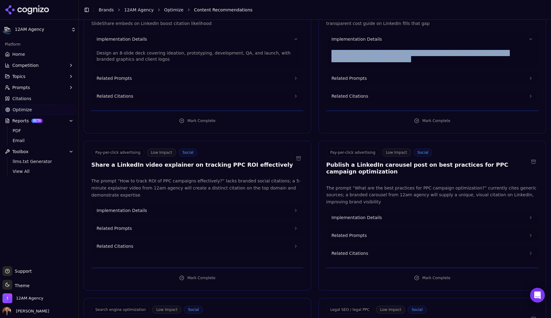
scroll to position [2845, 0]
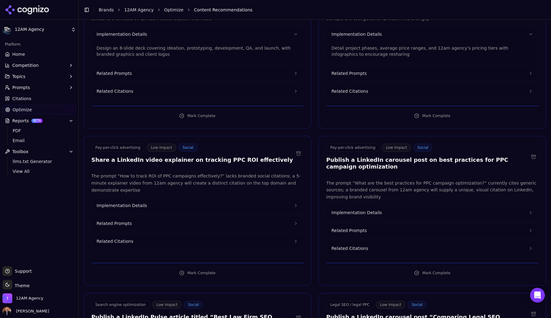
click at [343, 156] on h3 "Publish a LinkedIn carousel post on best practices for PPC campaign optimization" at bounding box center [428, 163] width 203 height 14
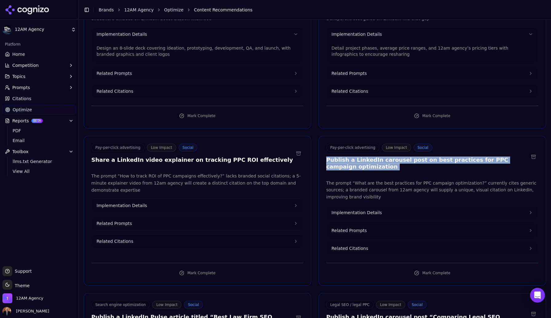
click at [343, 156] on h3 "Publish a LinkedIn carousel post on best practices for PPC campaign optimization" at bounding box center [428, 163] width 203 height 14
click at [353, 209] on span "Implementation Details" at bounding box center [357, 212] width 50 height 6
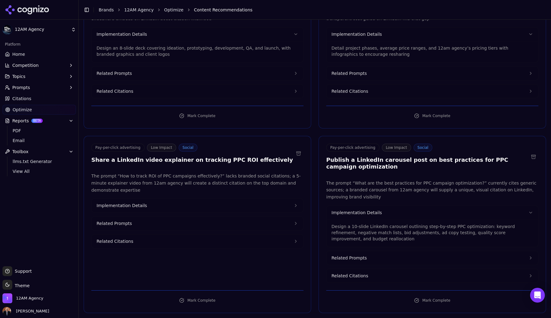
click at [356, 223] on p "Design a 10-slide LinkedIn carousel outlining step-by-step PPC optimization: ke…" at bounding box center [433, 232] width 202 height 18
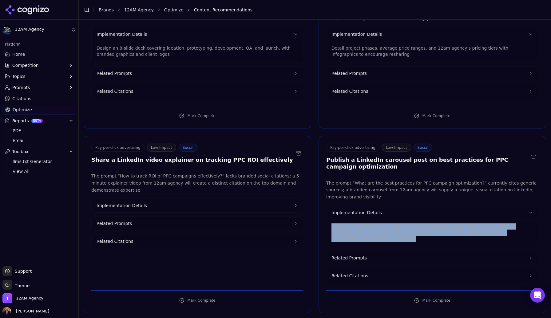
click at [356, 223] on p "Design a 10-slide LinkedIn carousel outlining step-by-step PPC optimization: ke…" at bounding box center [433, 232] width 202 height 18
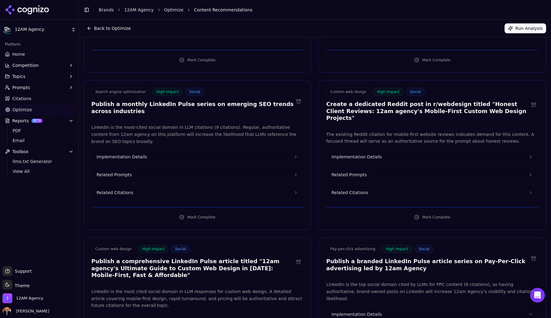
scroll to position [0, 0]
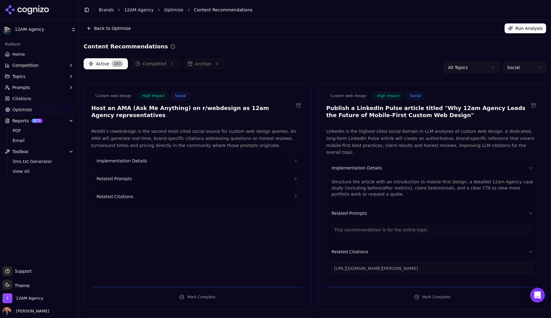
click at [491, 68] on html "12AM Agency Platform Home Competition Topics Prompts Citations Optimize Reports…" at bounding box center [275, 159] width 551 height 318
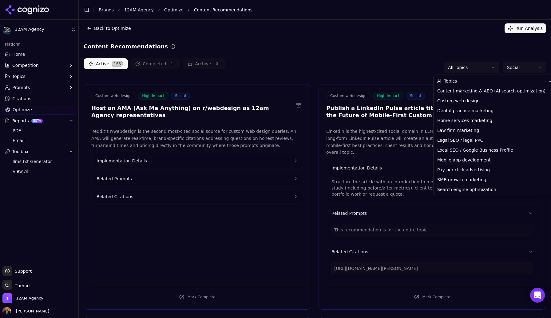
click at [523, 66] on html "12AM Agency Platform Home Competition Topics Prompts Citations Optimize Reports…" at bounding box center [275, 159] width 551 height 318
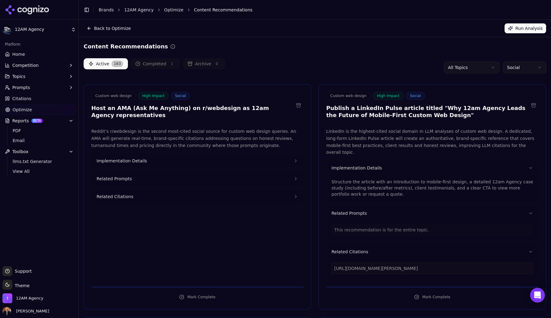
click at [112, 63] on span "163" at bounding box center [117, 64] width 11 height 6
click at [518, 64] on html "12AM Agency Platform Home Competition Topics Prompts Citations Optimize Reports…" at bounding box center [275, 159] width 551 height 318
click at [435, 40] on html "12AM Agency Platform Home Competition Topics Prompts Citations Optimize Reports…" at bounding box center [275, 159] width 551 height 318
